Goal: Information Seeking & Learning: Learn about a topic

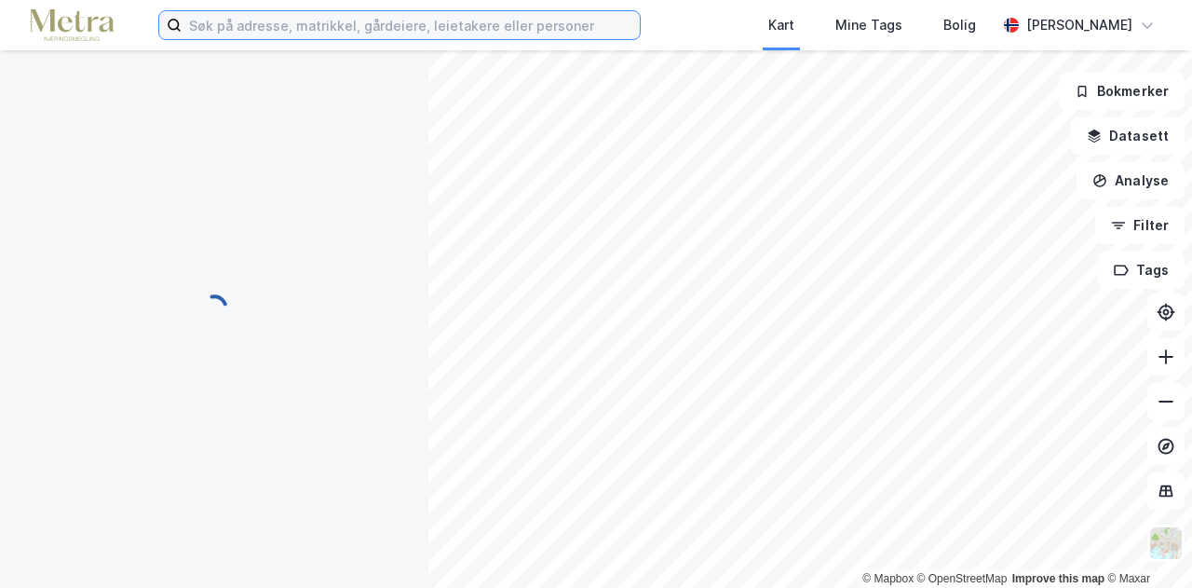
click at [343, 20] on input at bounding box center [411, 25] width 458 height 28
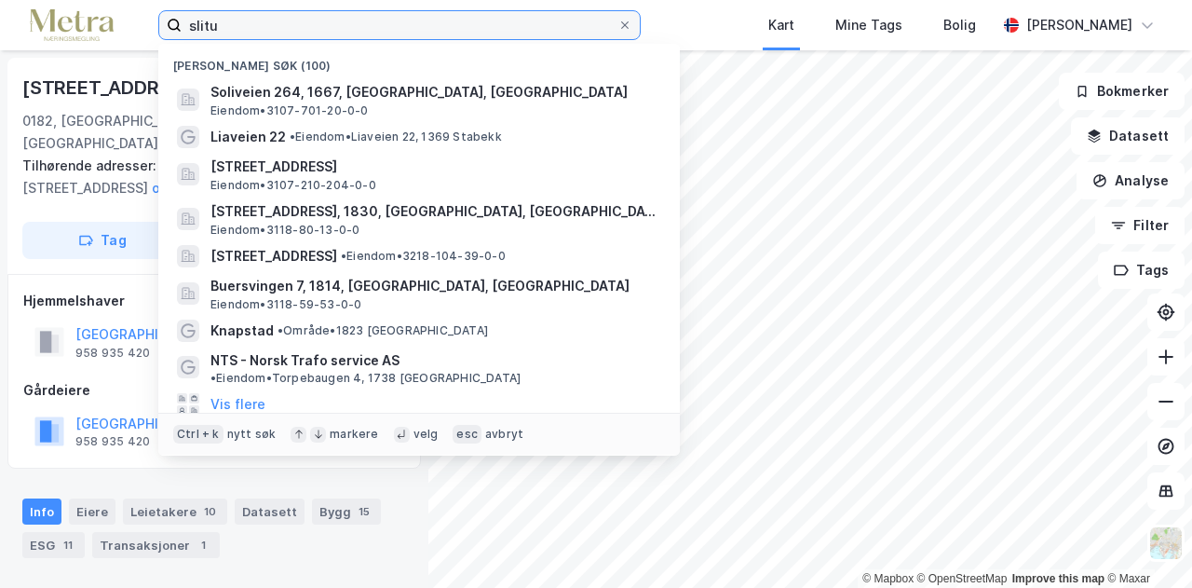
type input "slitu"
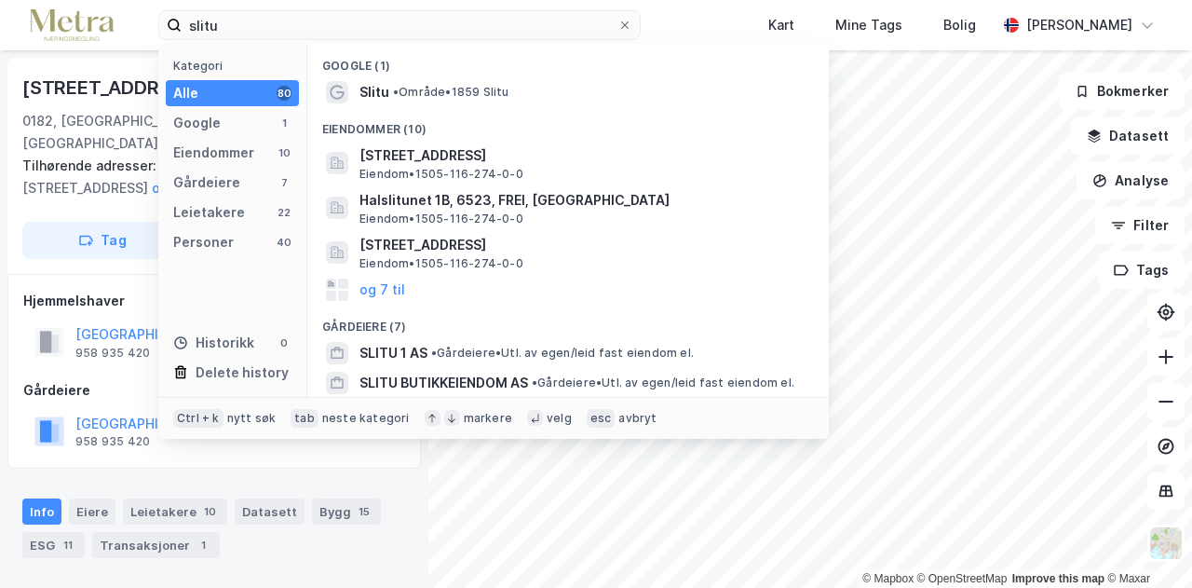
click at [397, 115] on div "Eiendommer (10)" at bounding box center [568, 124] width 522 height 34
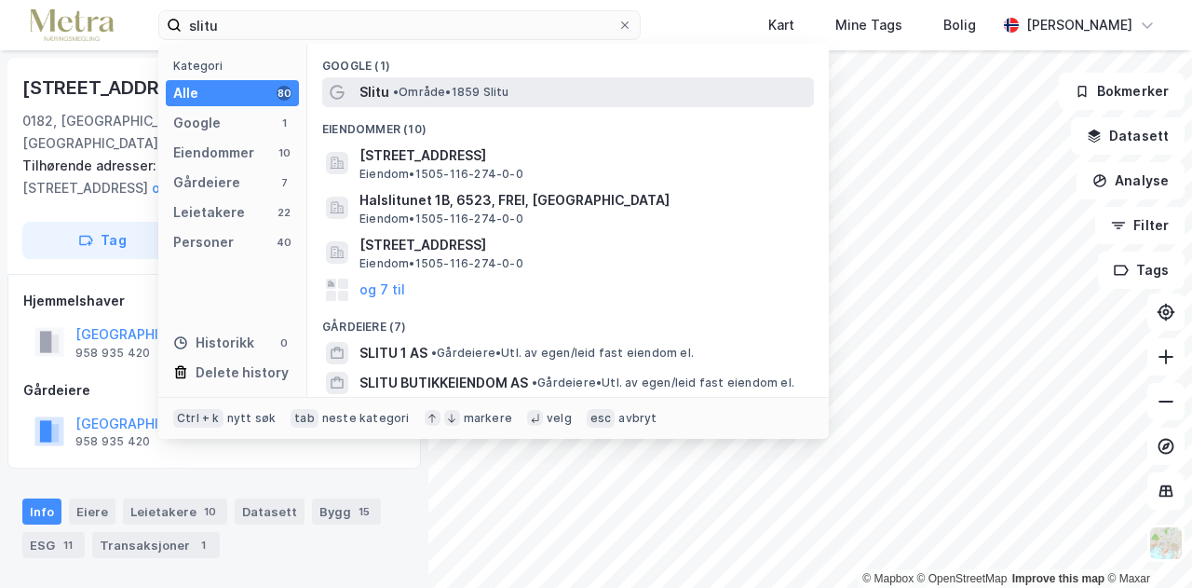
click at [386, 88] on span "Slitu" at bounding box center [375, 92] width 30 height 22
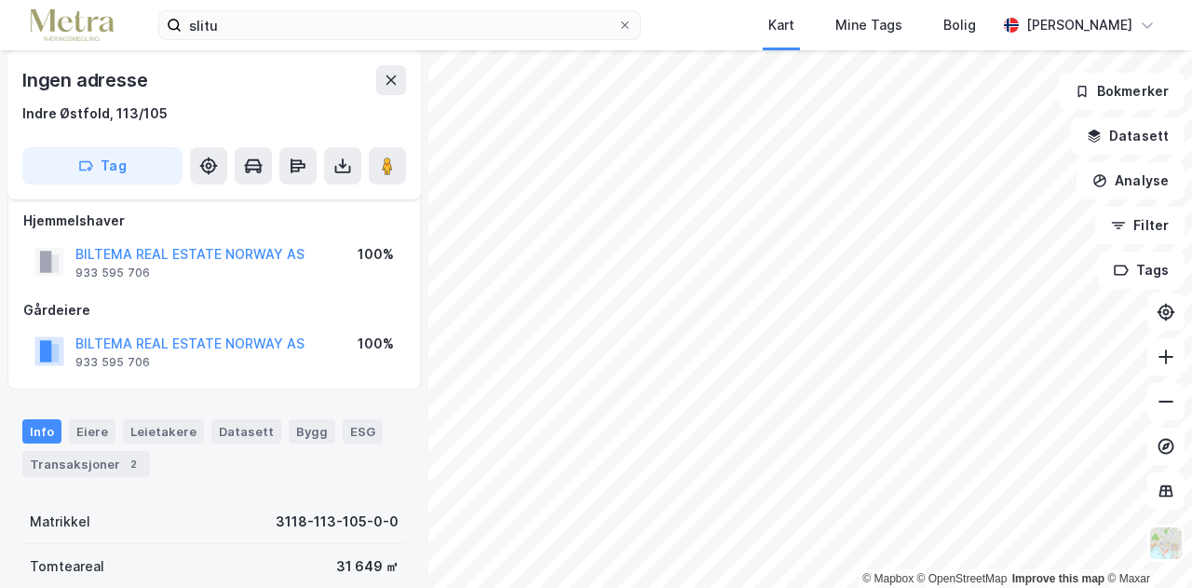
scroll to position [9, 0]
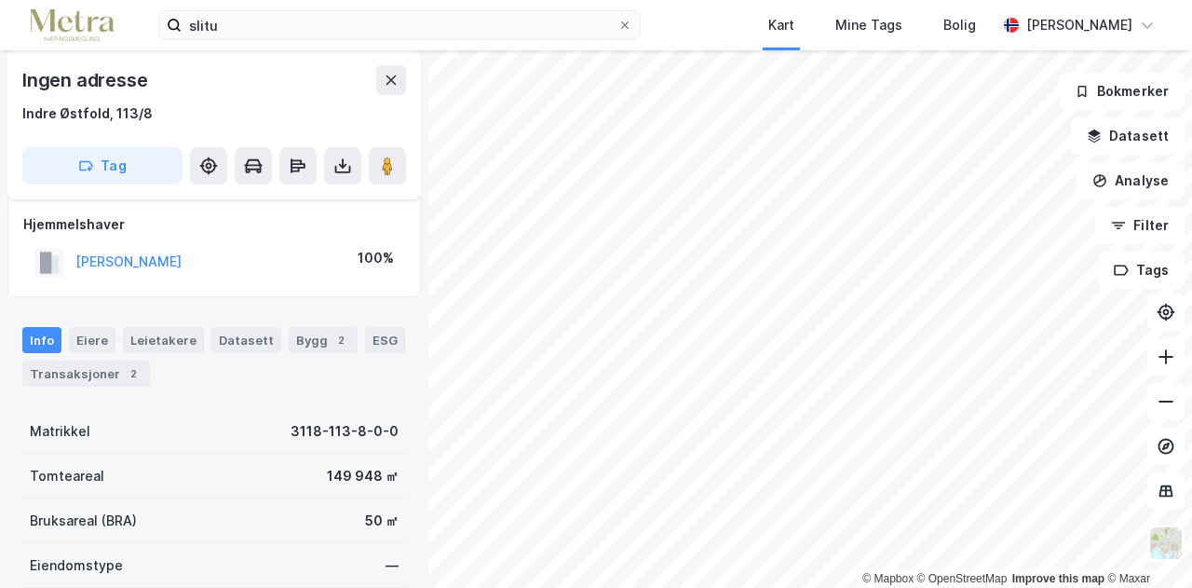
scroll to position [9, 0]
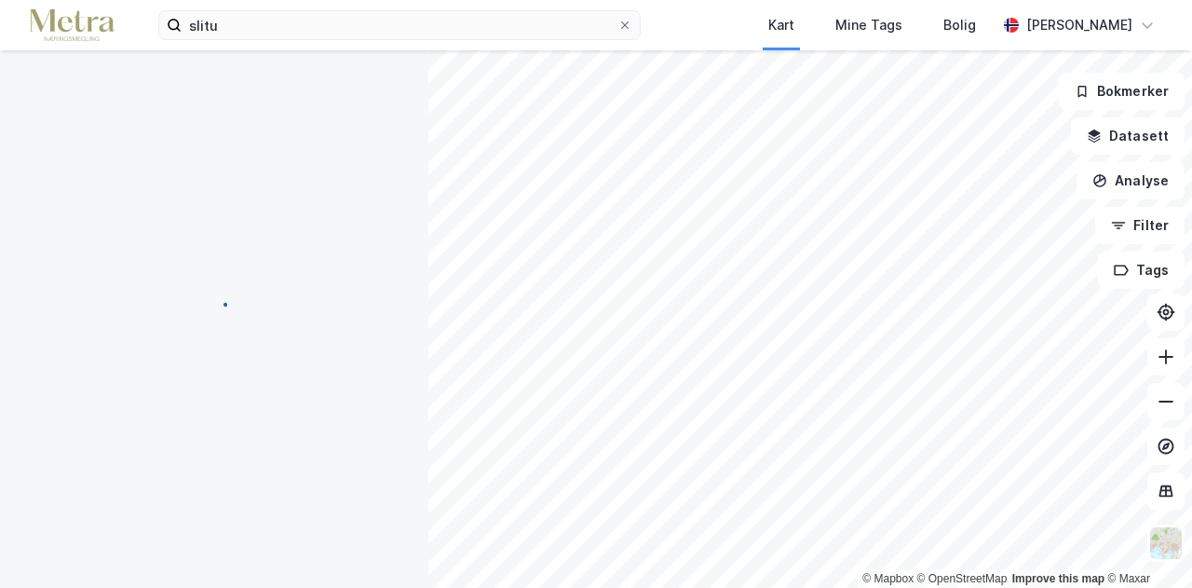
scroll to position [9, 0]
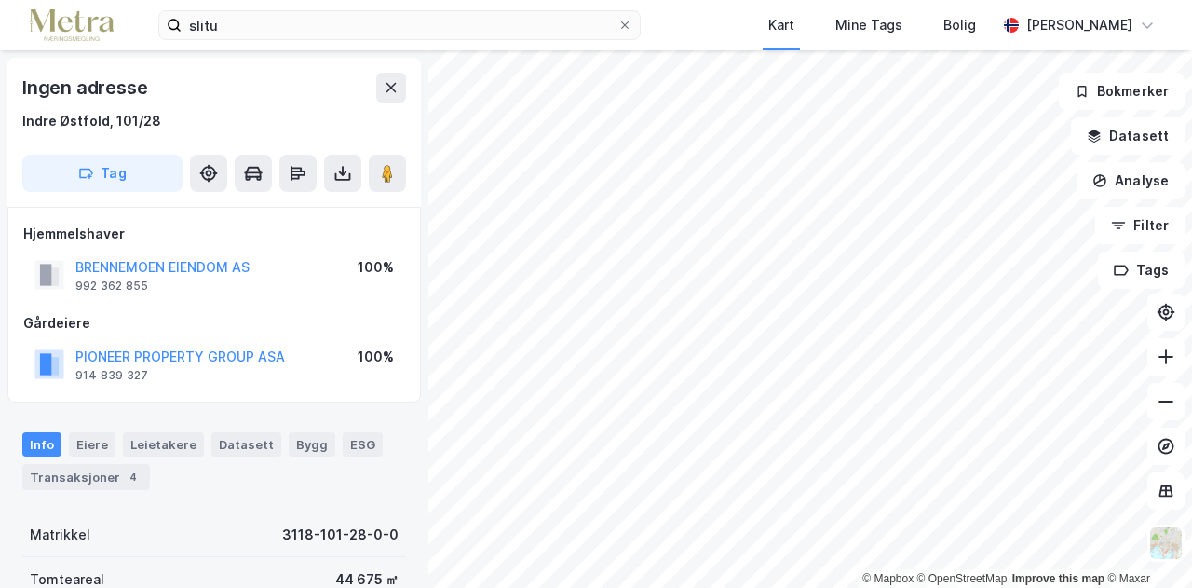
scroll to position [9, 0]
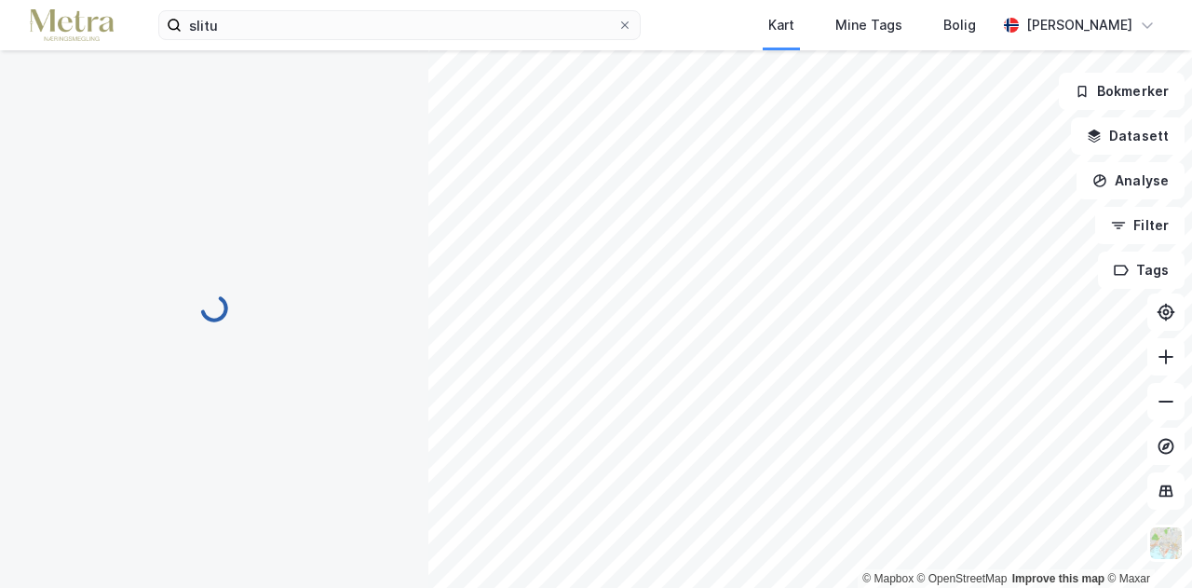
scroll to position [9, 0]
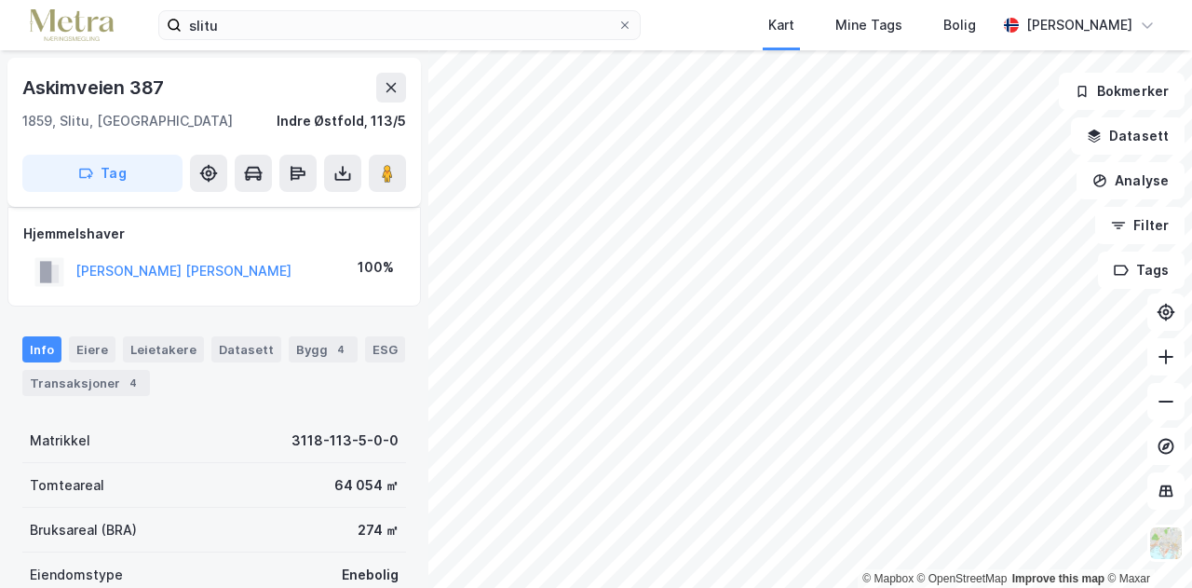
scroll to position [9, 0]
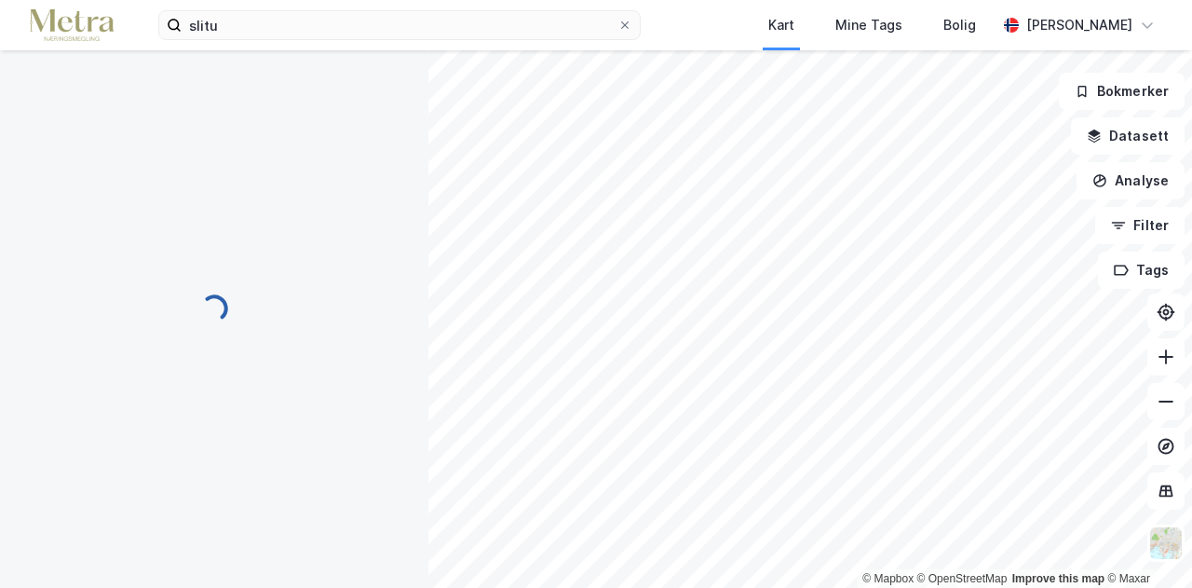
scroll to position [9, 0]
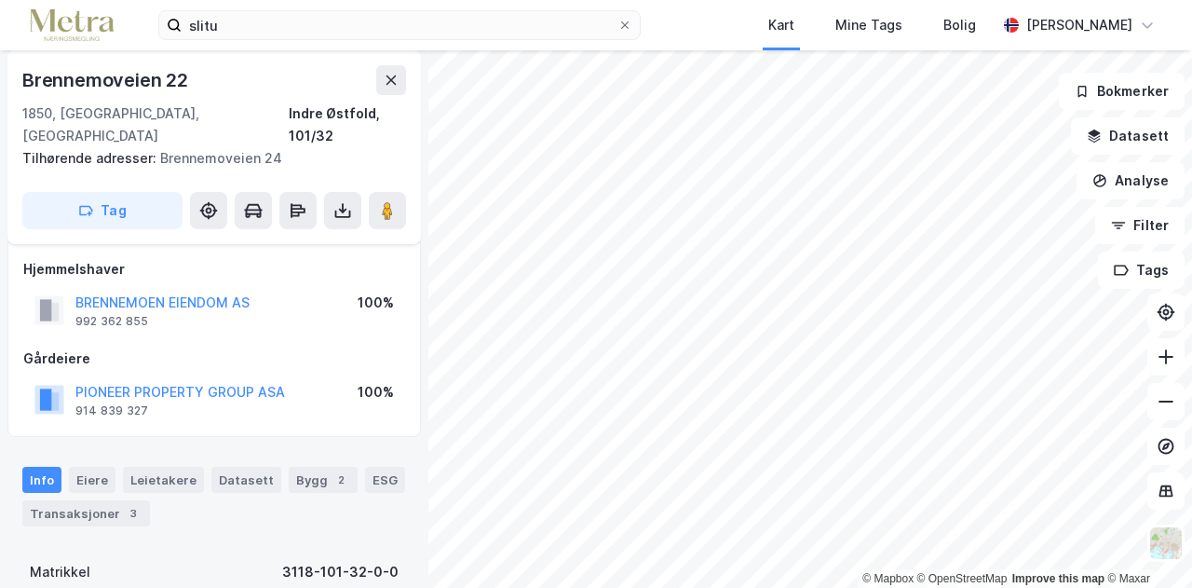
scroll to position [9, 0]
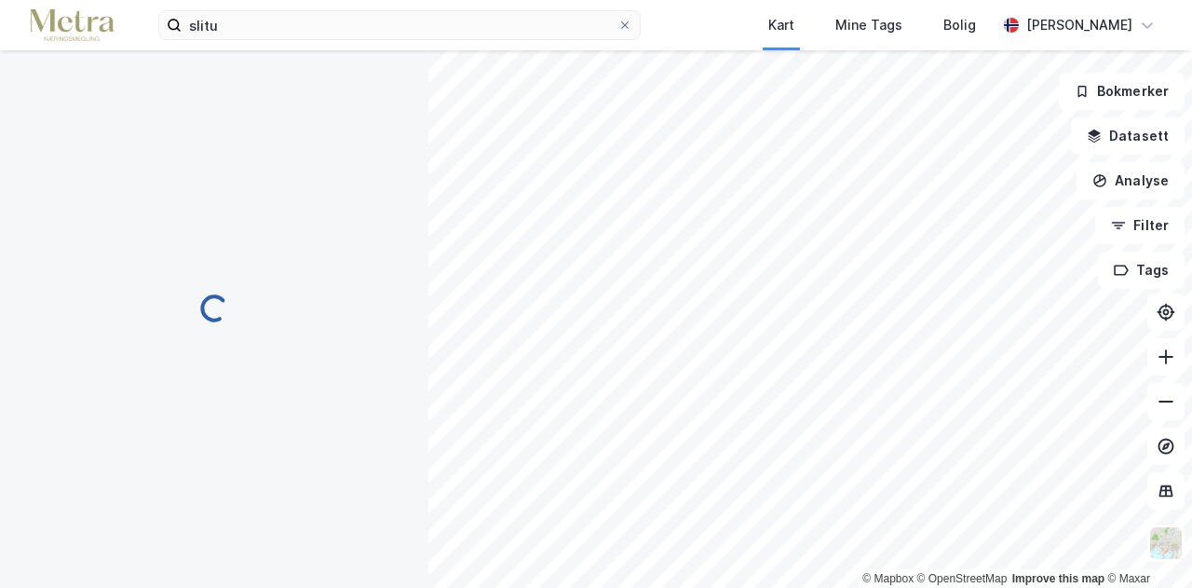
scroll to position [9, 0]
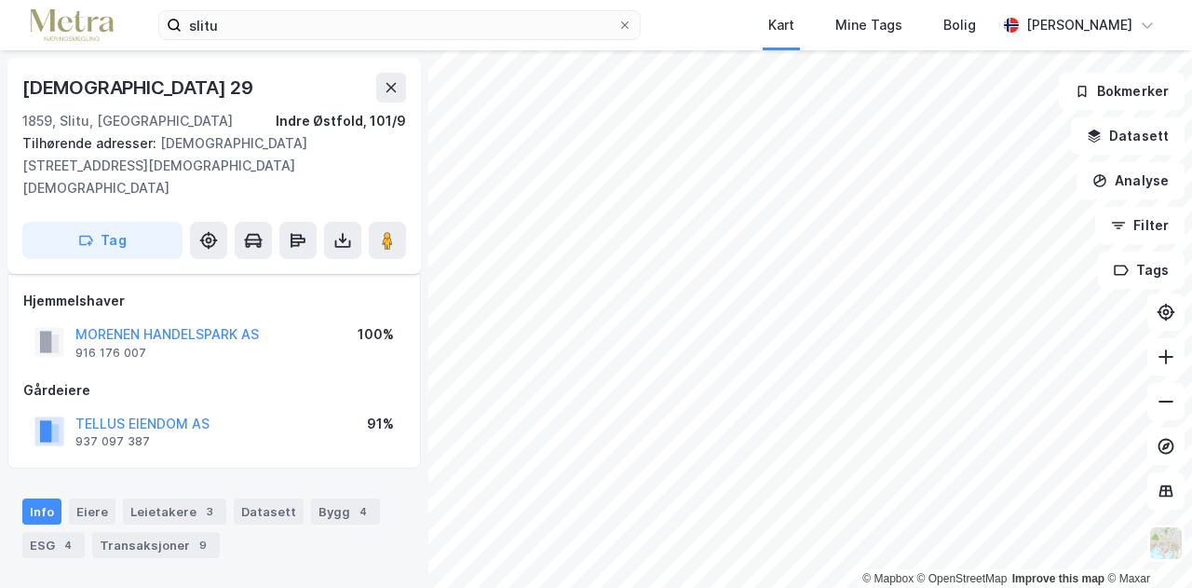
scroll to position [9, 0]
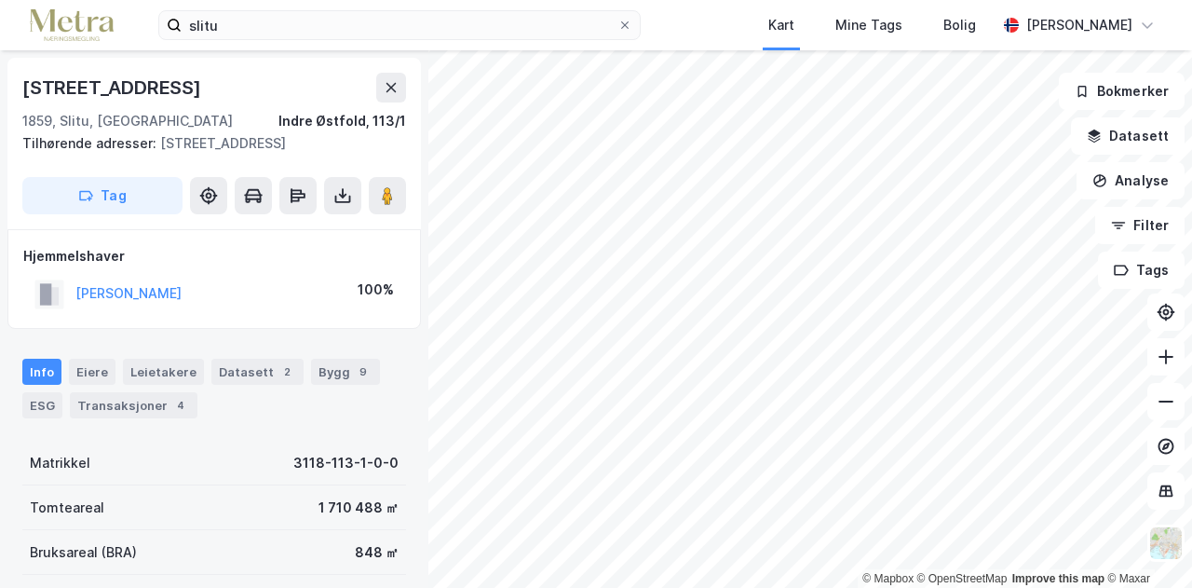
scroll to position [9, 0]
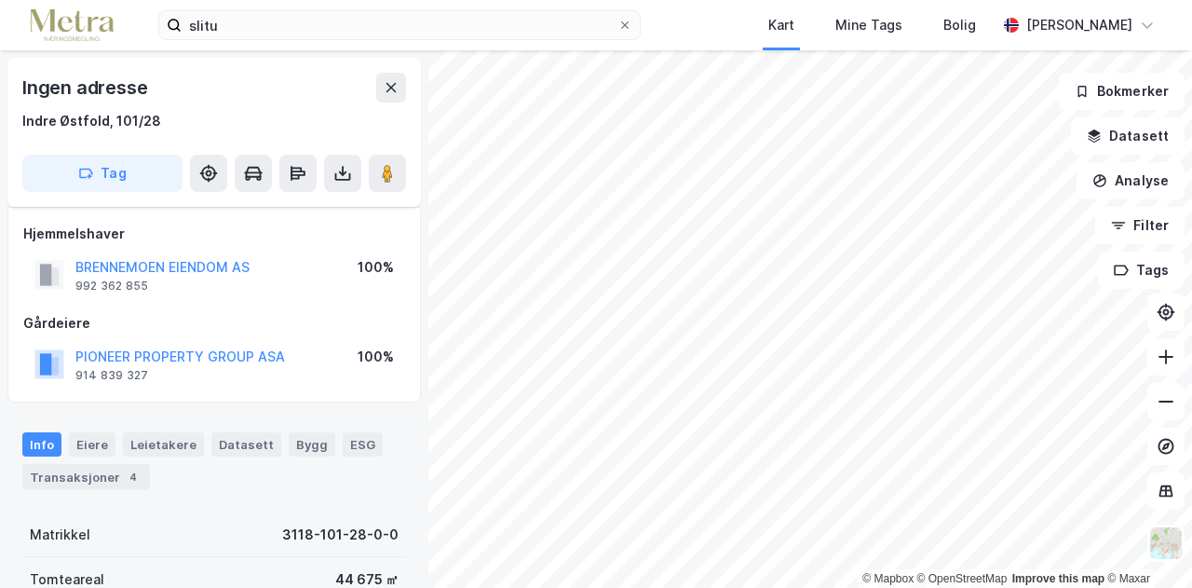
scroll to position [9, 0]
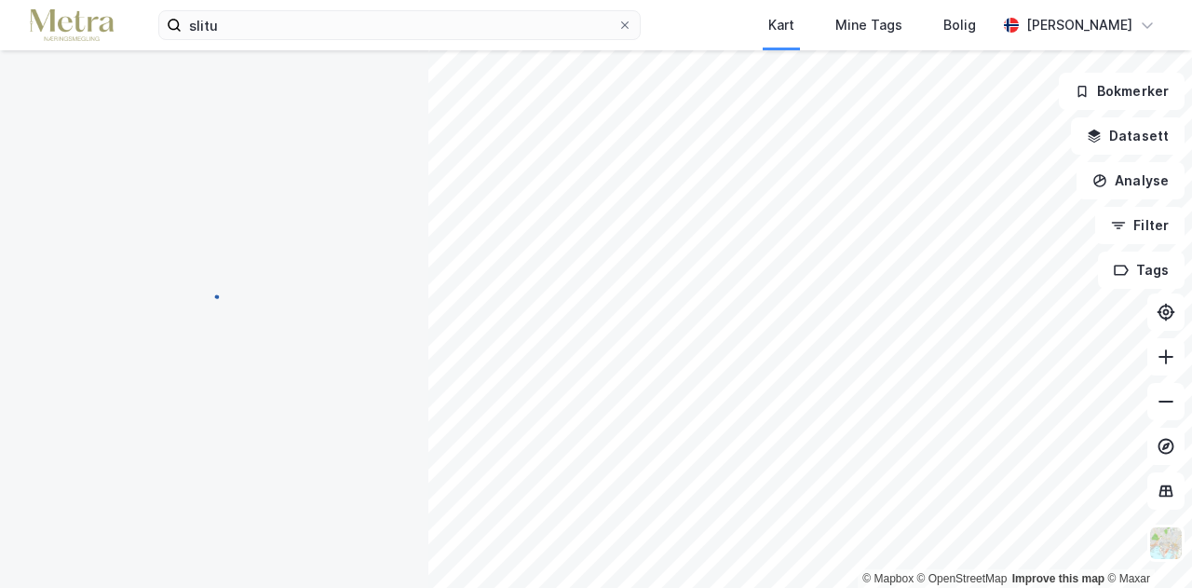
scroll to position [9, 0]
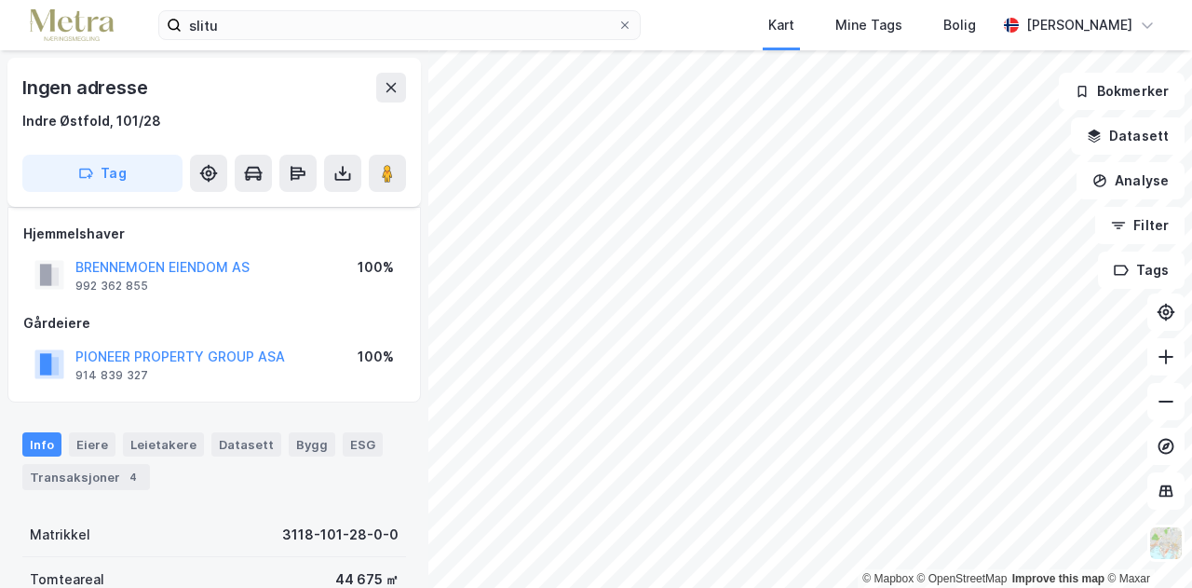
scroll to position [9, 0]
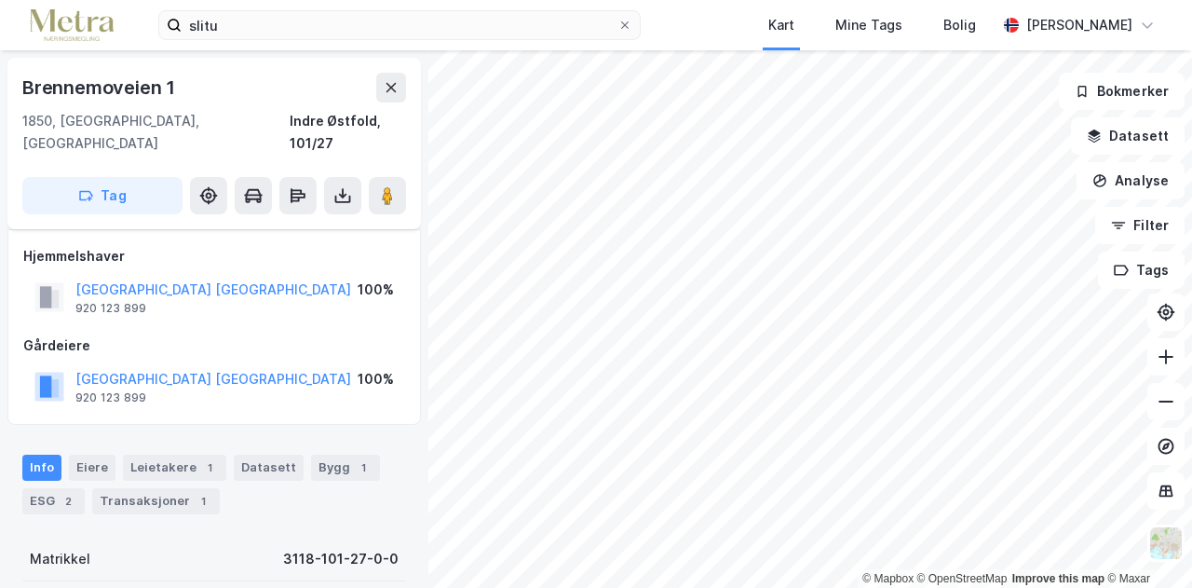
scroll to position [9, 0]
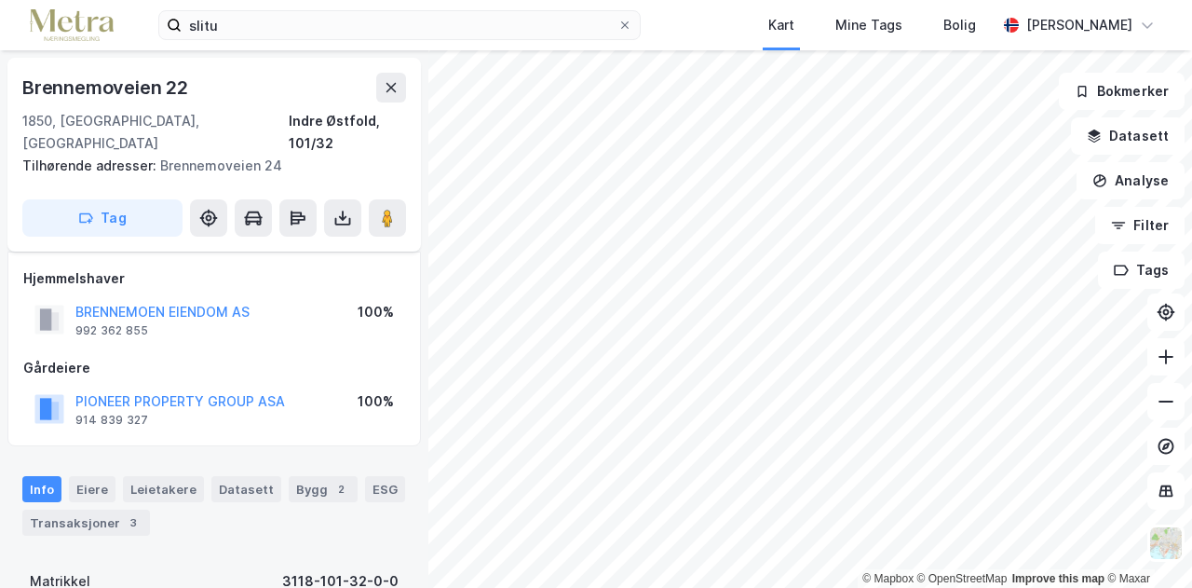
scroll to position [9, 0]
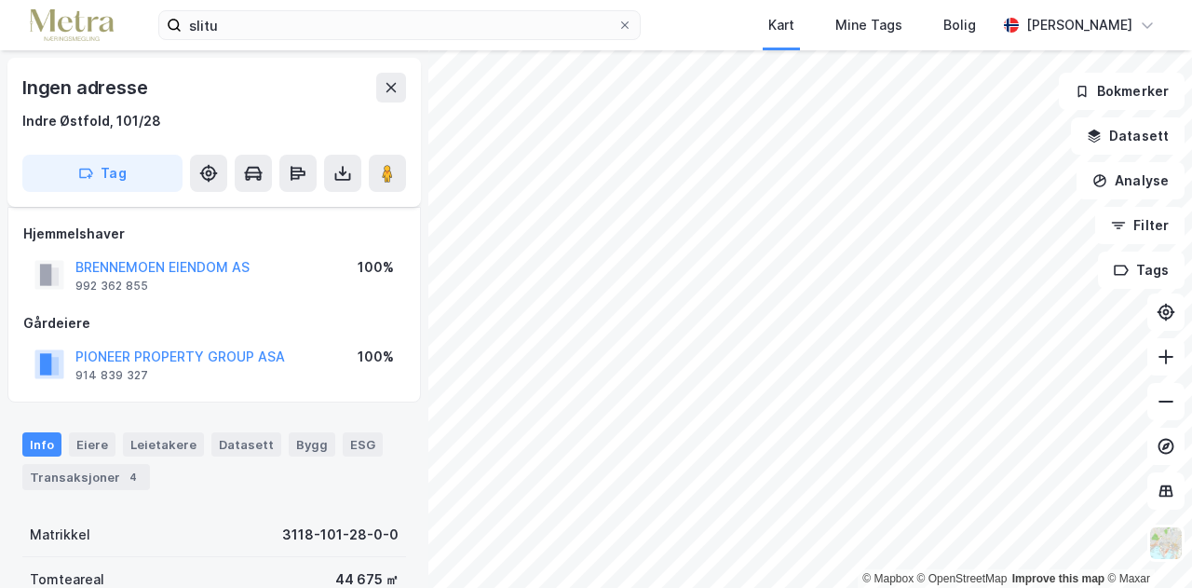
scroll to position [9, 0]
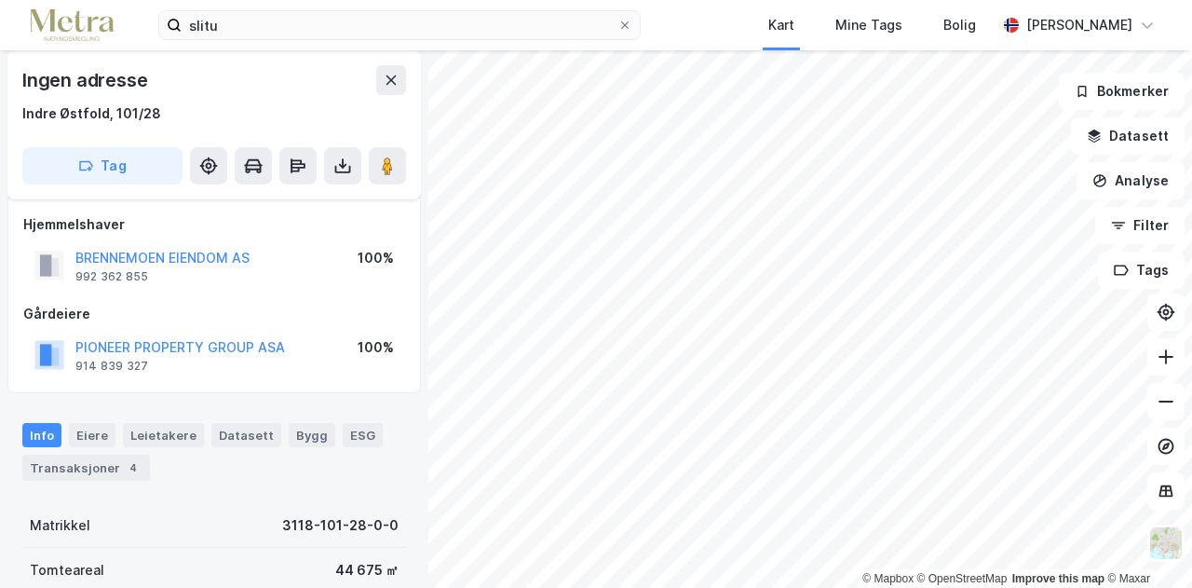
scroll to position [9, 0]
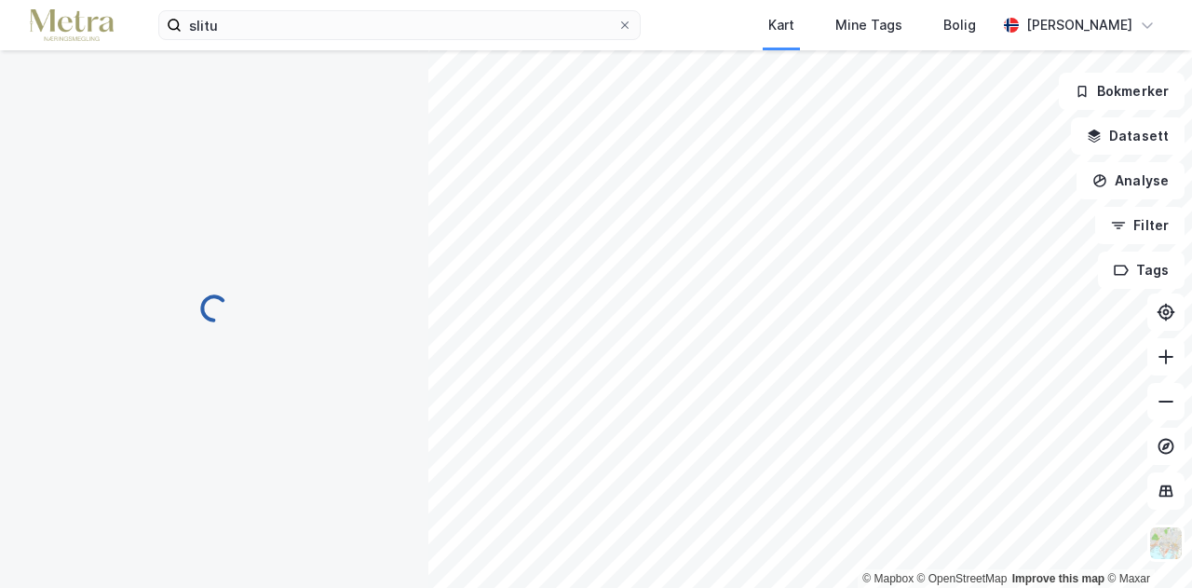
scroll to position [9, 0]
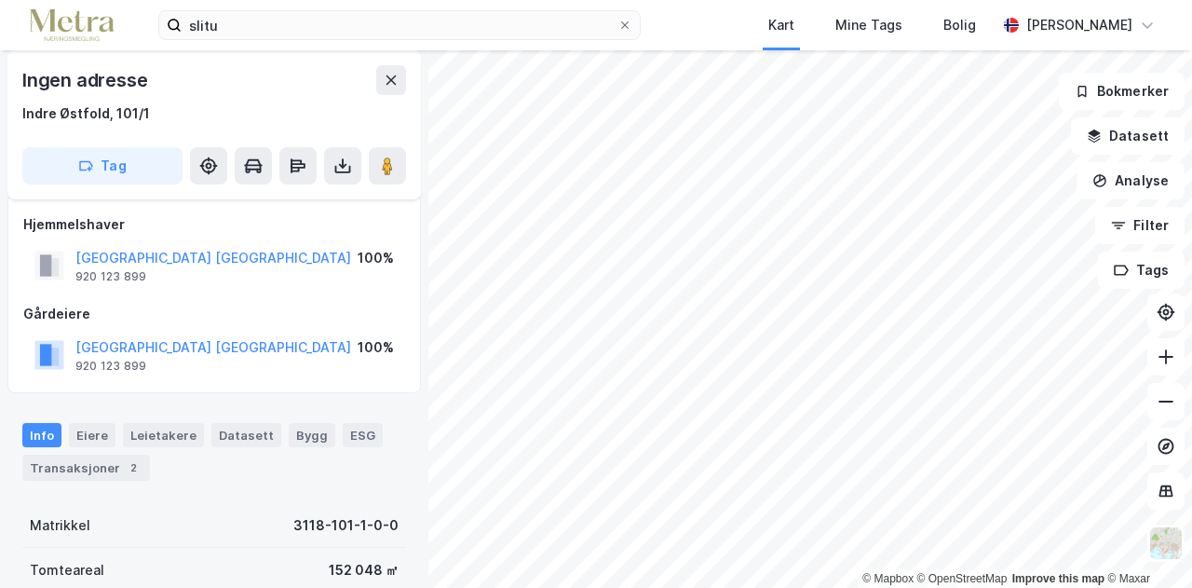
scroll to position [9, 0]
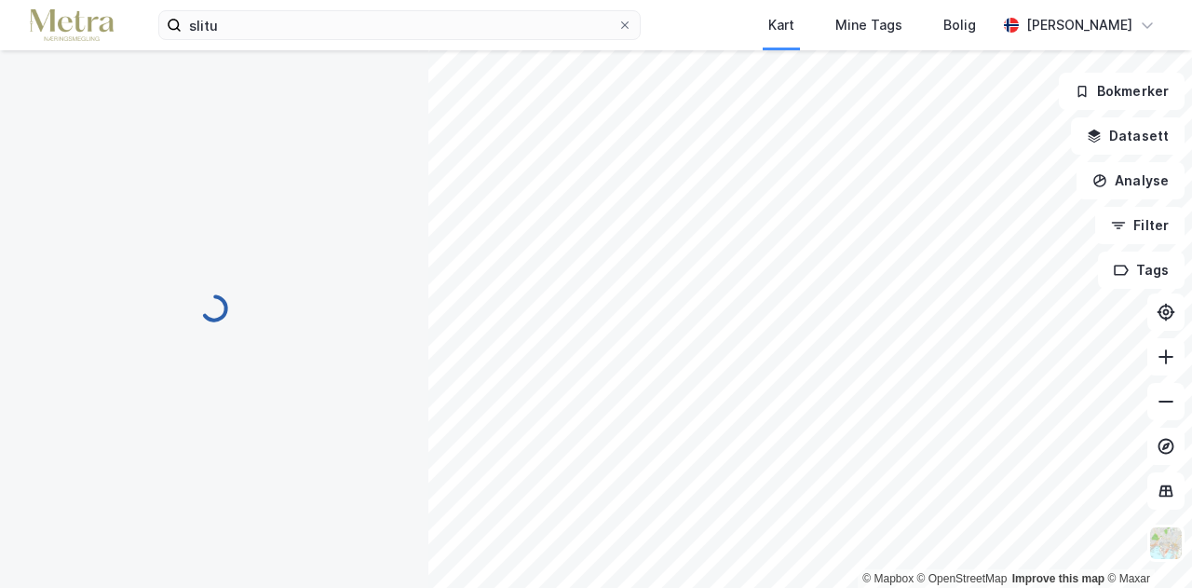
scroll to position [9, 0]
